Goal: Complete application form

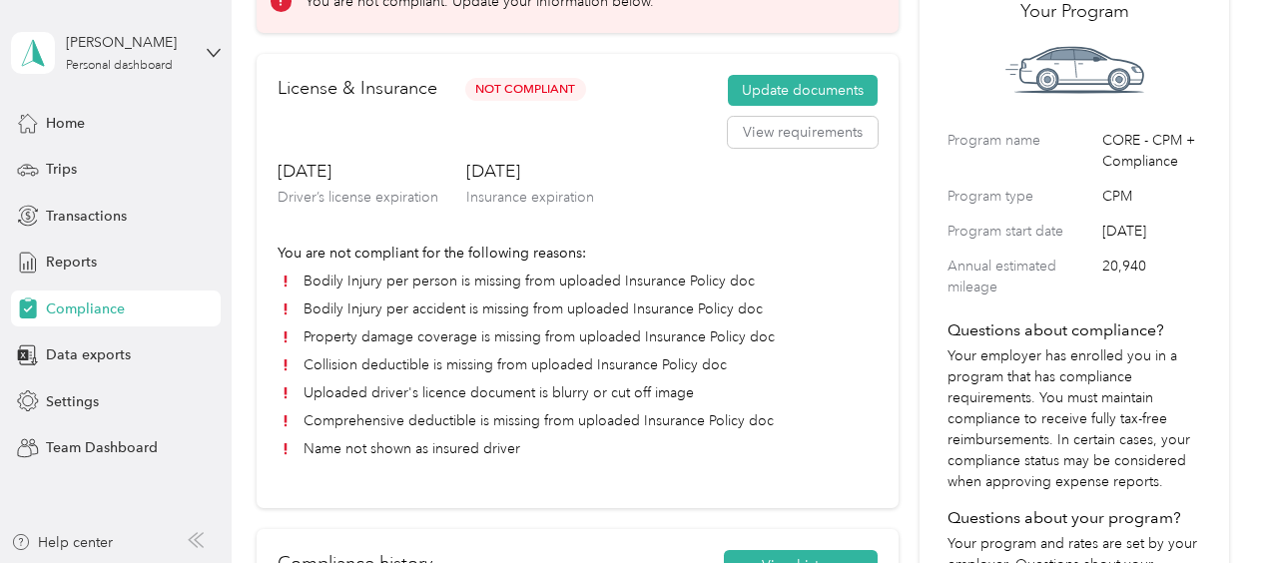
scroll to position [136, 0]
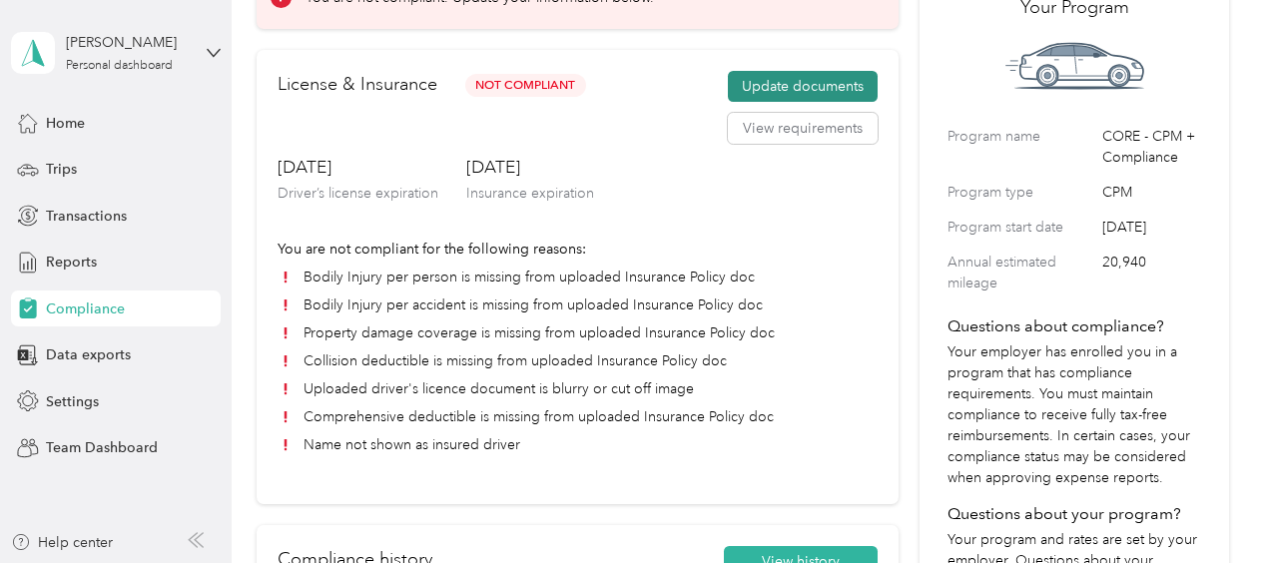
click at [739, 81] on button "Update documents" at bounding box center [803, 87] width 150 height 32
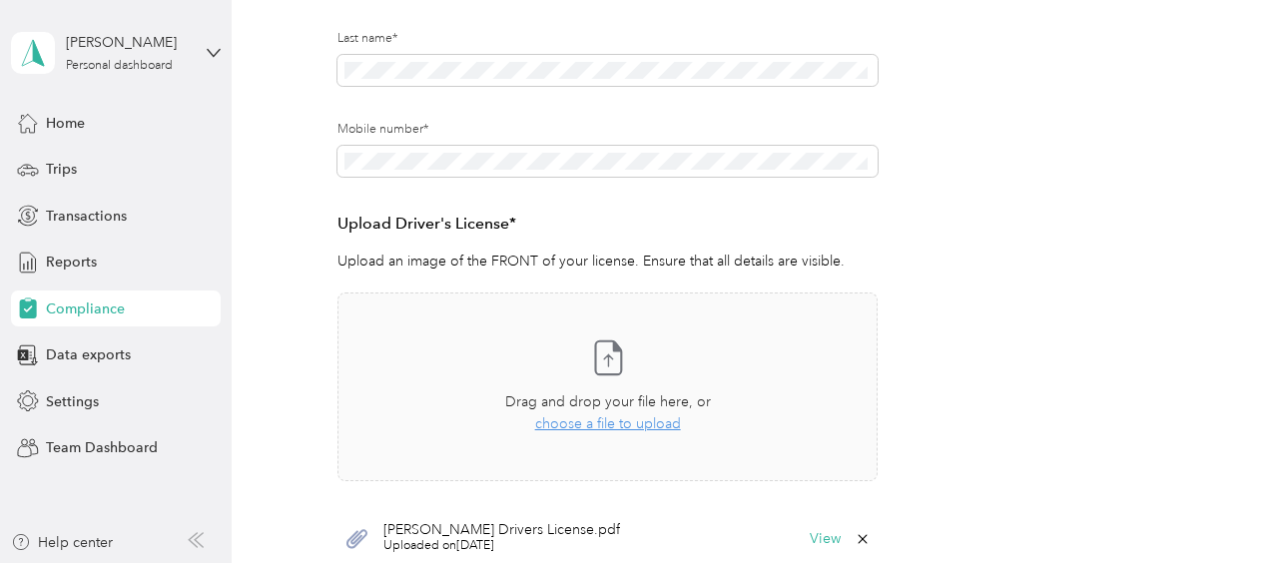
scroll to position [367, 0]
click at [598, 423] on span "choose a file to upload" at bounding box center [608, 422] width 146 height 17
click at [756, 540] on button "View" at bounding box center [825, 538] width 31 height 14
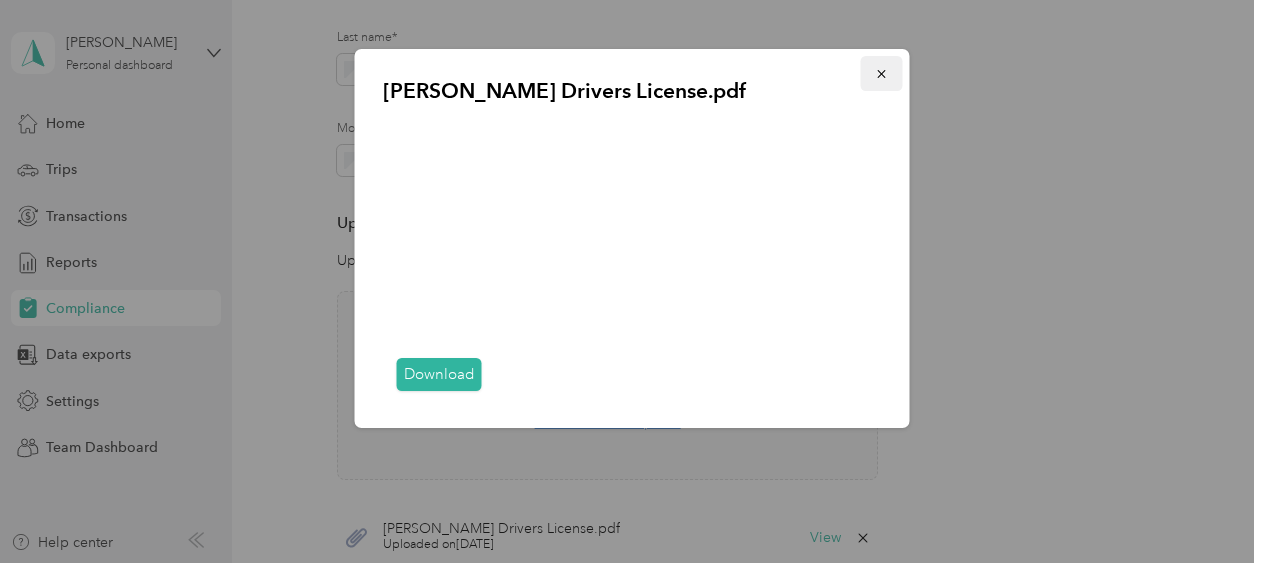
click at [756, 69] on icon "button" at bounding box center [882, 74] width 14 height 14
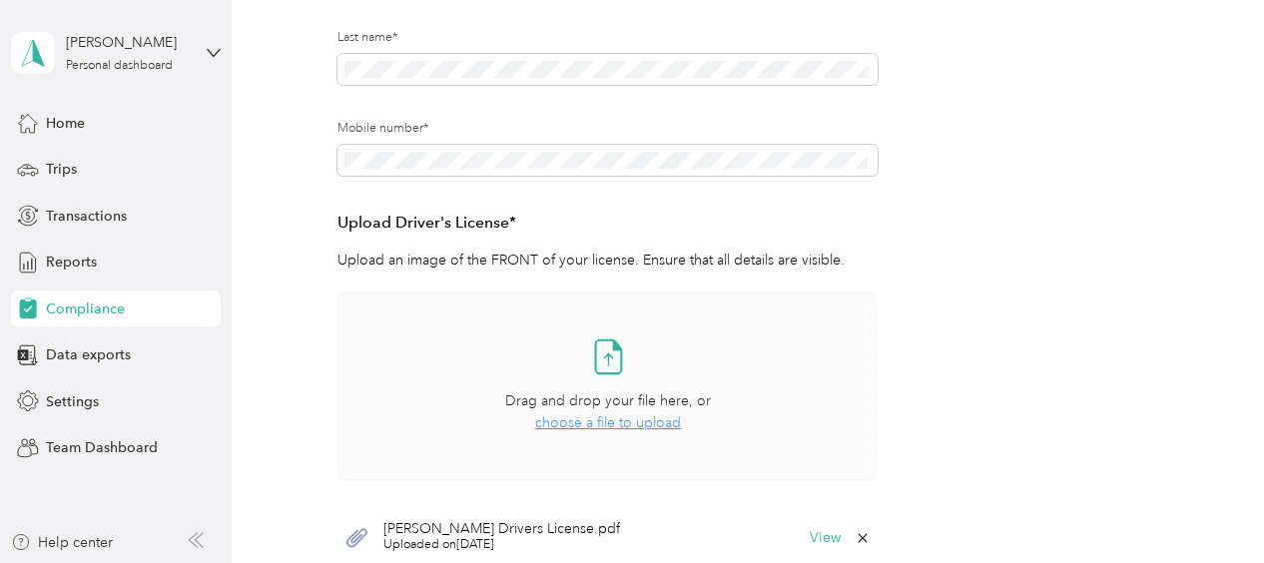
click at [563, 423] on span "choose a file to upload" at bounding box center [608, 422] width 146 height 17
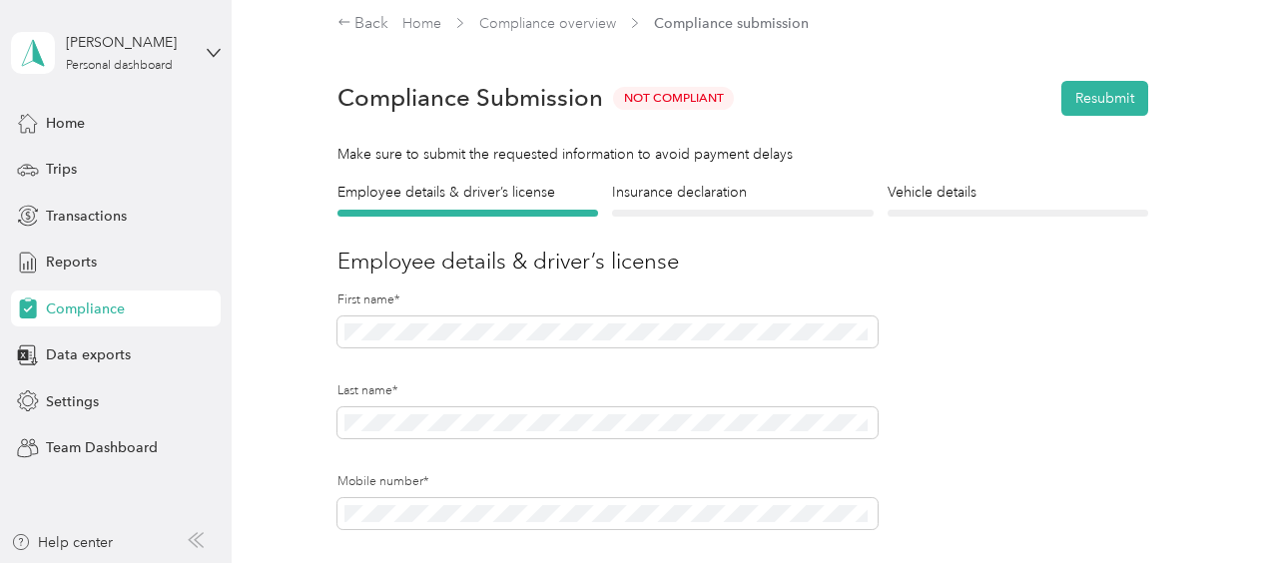
scroll to position [12, 0]
click at [703, 197] on h4 "Insurance declaration" at bounding box center [742, 193] width 261 height 21
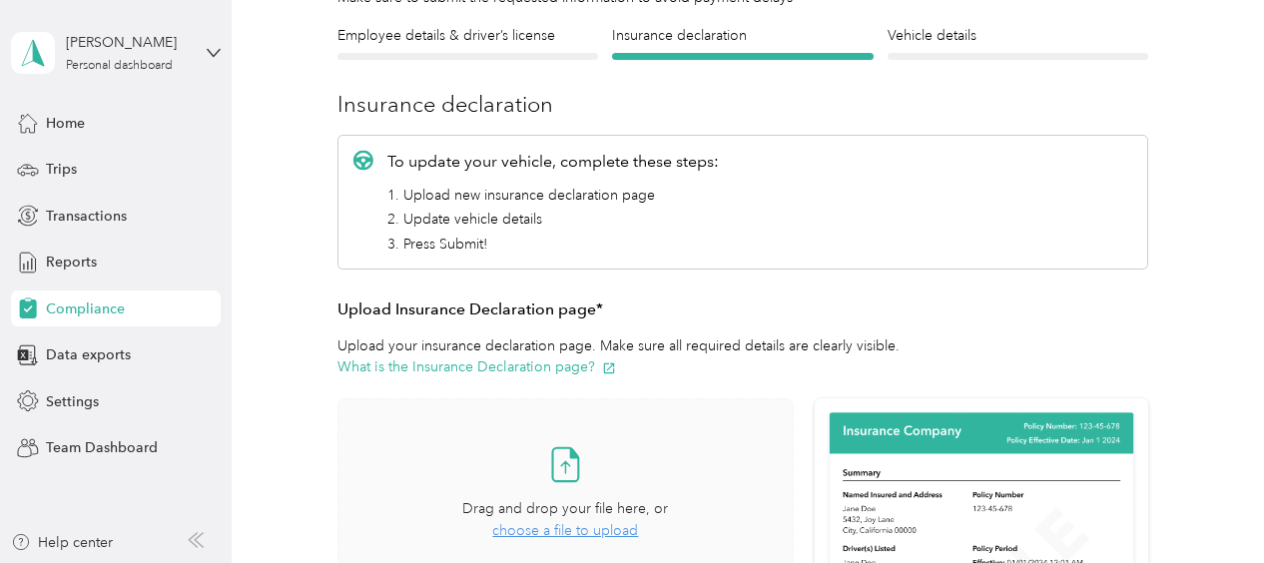
scroll to position [302, 0]
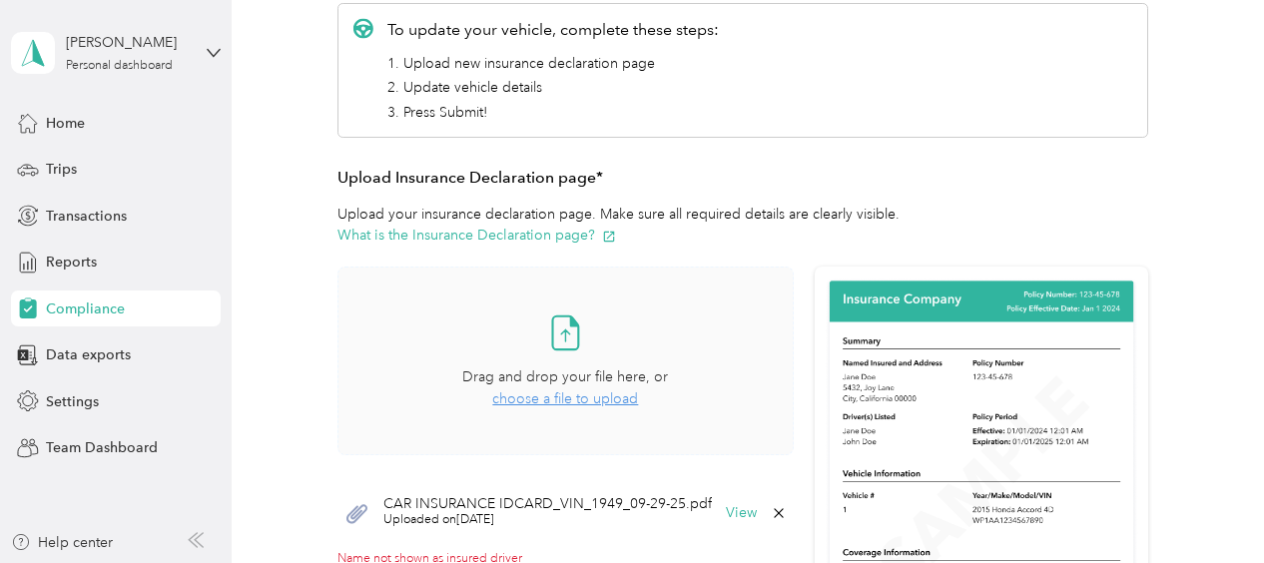
click at [552, 401] on span "choose a file to upload" at bounding box center [565, 398] width 146 height 17
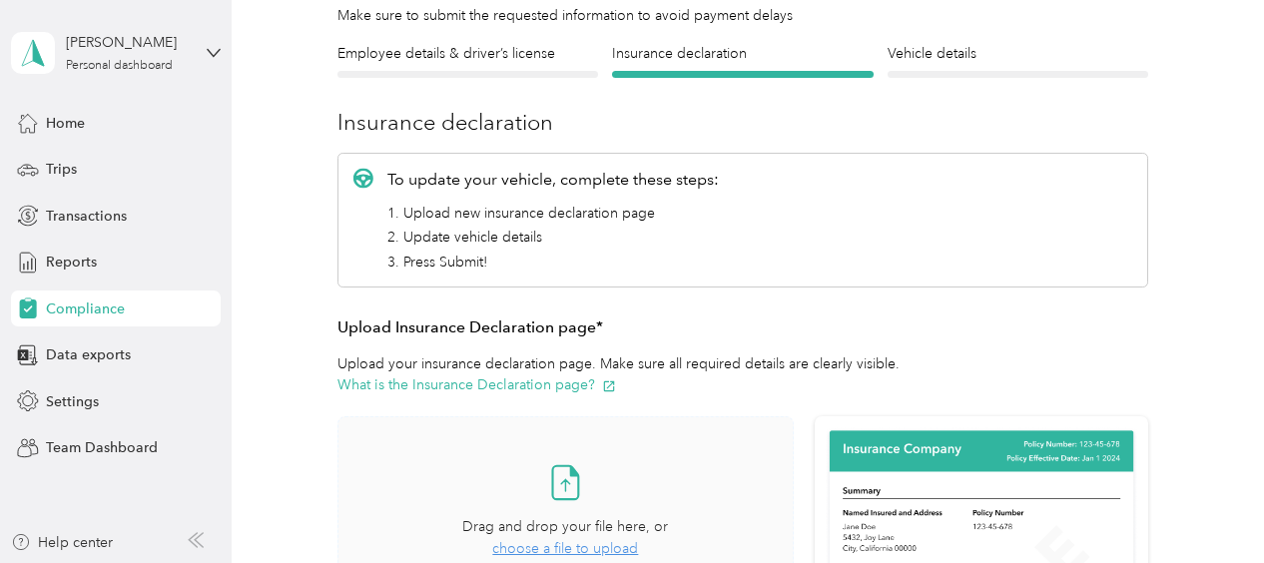
scroll to position [0, 0]
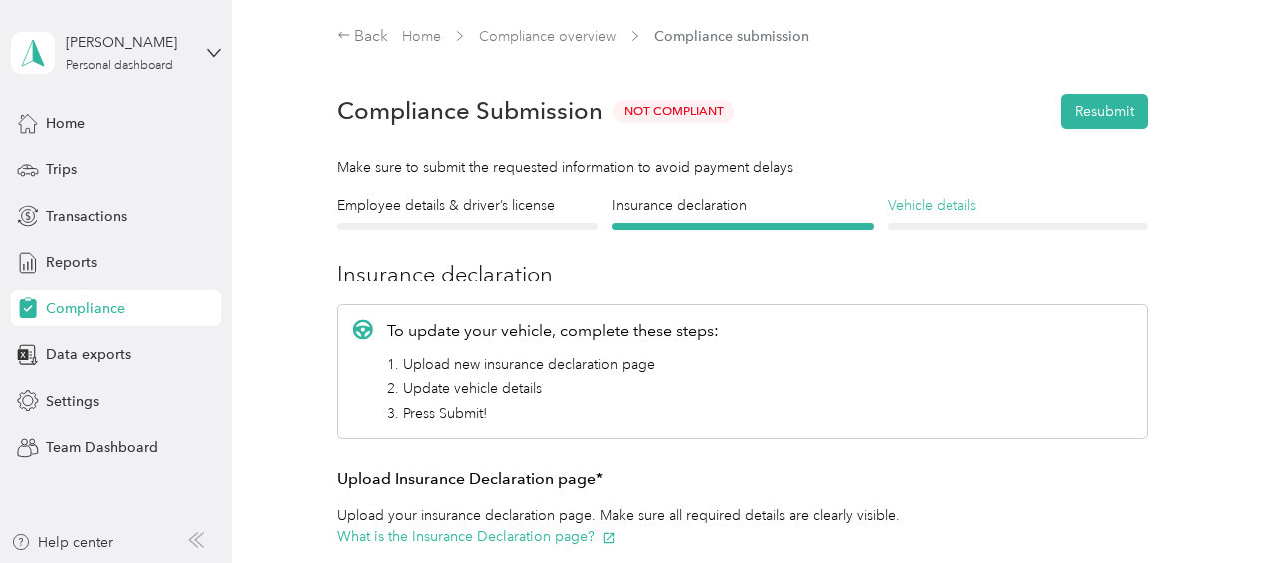
click at [756, 207] on h4 "Vehicle details" at bounding box center [1018, 205] width 261 height 21
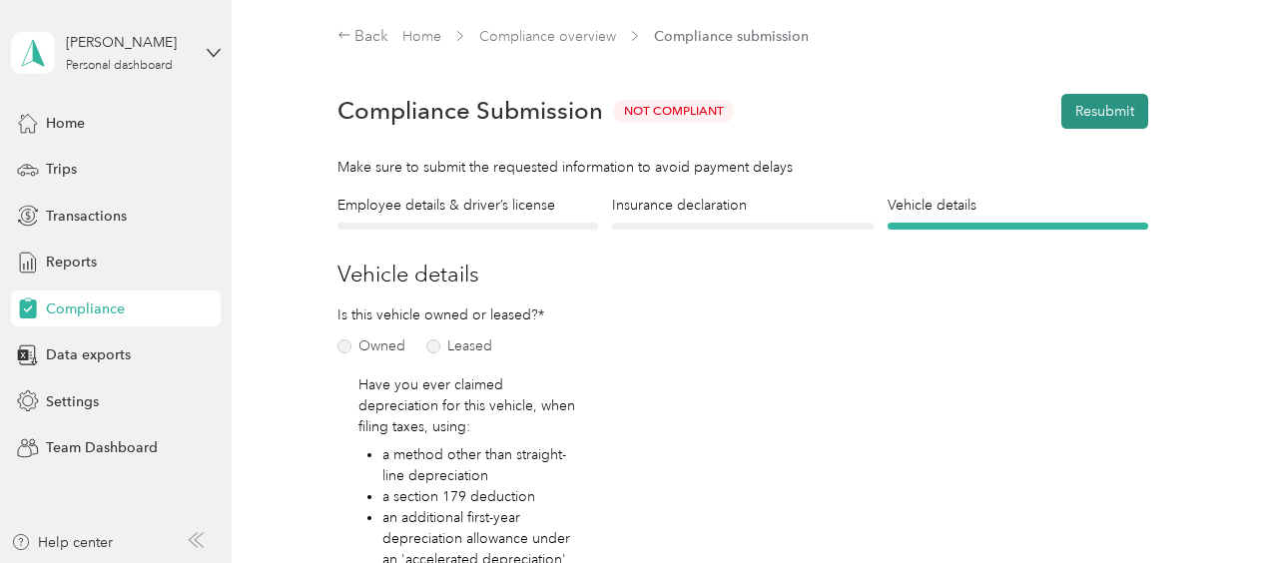
click at [756, 102] on button "Resubmit" at bounding box center [1105, 111] width 87 height 35
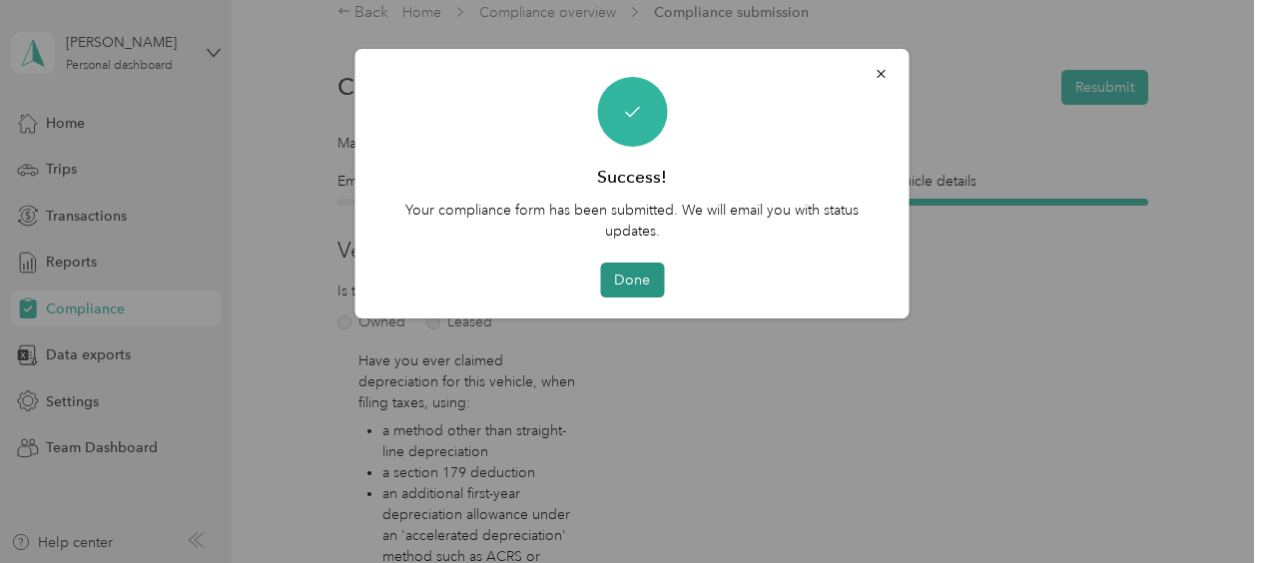
click at [629, 275] on button "Done" at bounding box center [632, 280] width 64 height 35
